Goal: Information Seeking & Learning: Find specific fact

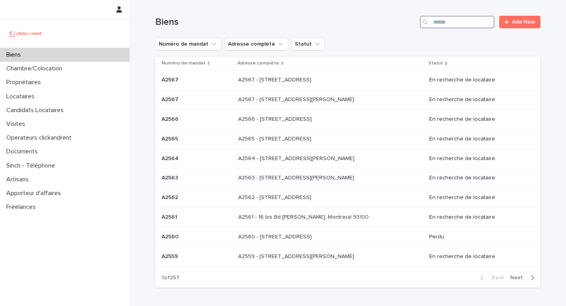
drag, startPoint x: 453, startPoint y: 16, endPoint x: 453, endPoint y: 21, distance: 5.5
click at [453, 16] on input "Search" at bounding box center [457, 22] width 75 height 13
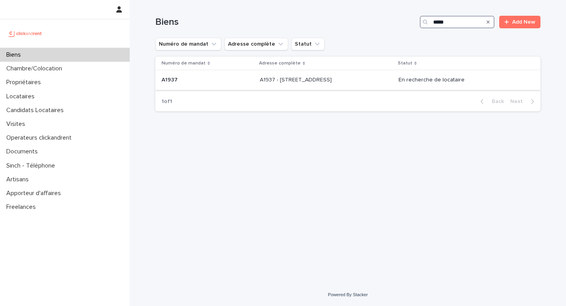
type input "*****"
click at [392, 84] on div "A1937 - [STREET_ADDRESS] - [STREET_ADDRESS]" at bounding box center [326, 79] width 132 height 13
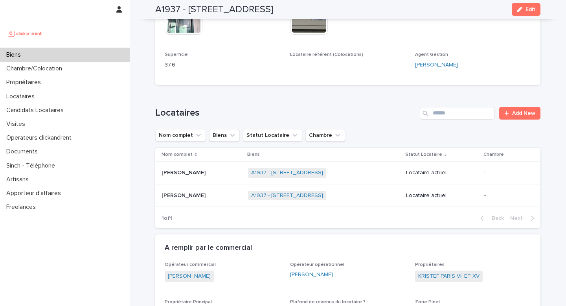
scroll to position [284, 0]
click at [173, 74] on div "Superficie 37.6" at bounding box center [223, 62] width 116 height 23
copy p "37.6"
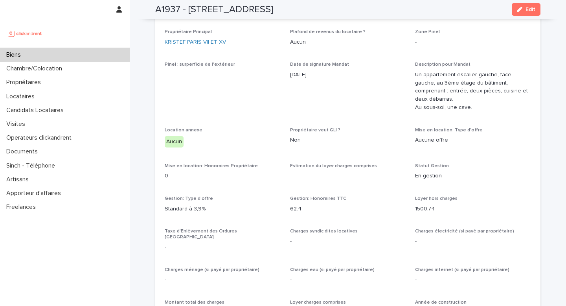
scroll to position [468, 0]
